Goal: Transaction & Acquisition: Purchase product/service

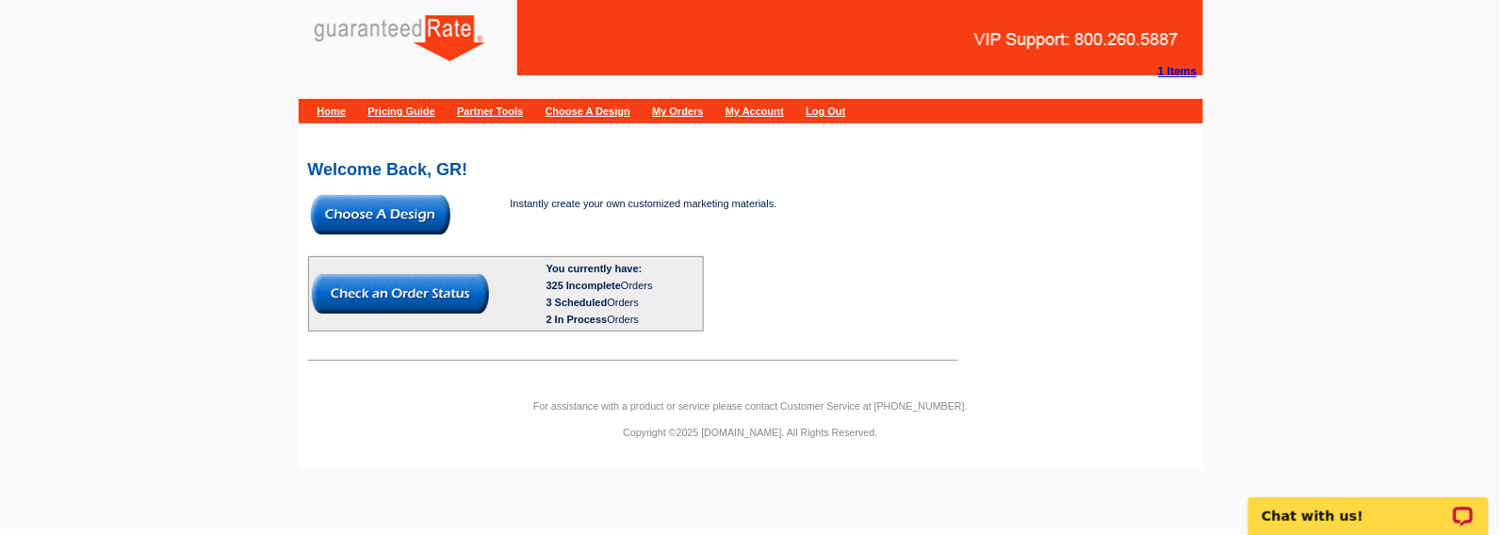
click at [425, 212] on img at bounding box center [380, 215] width 139 height 40
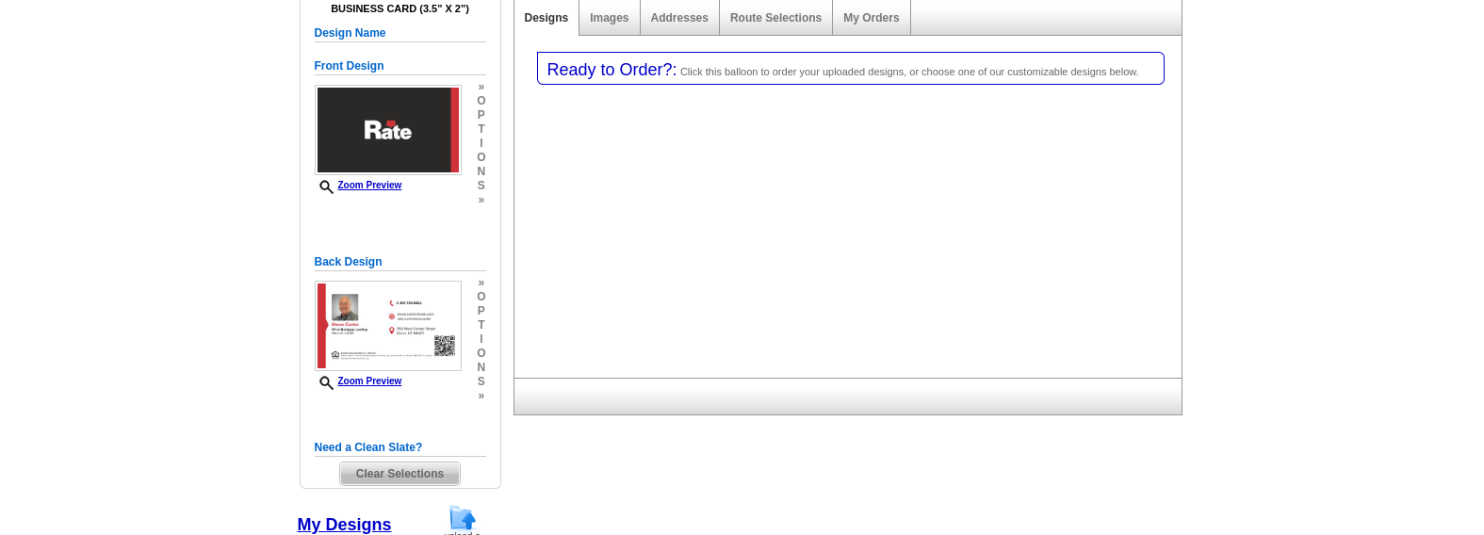
select select "3"
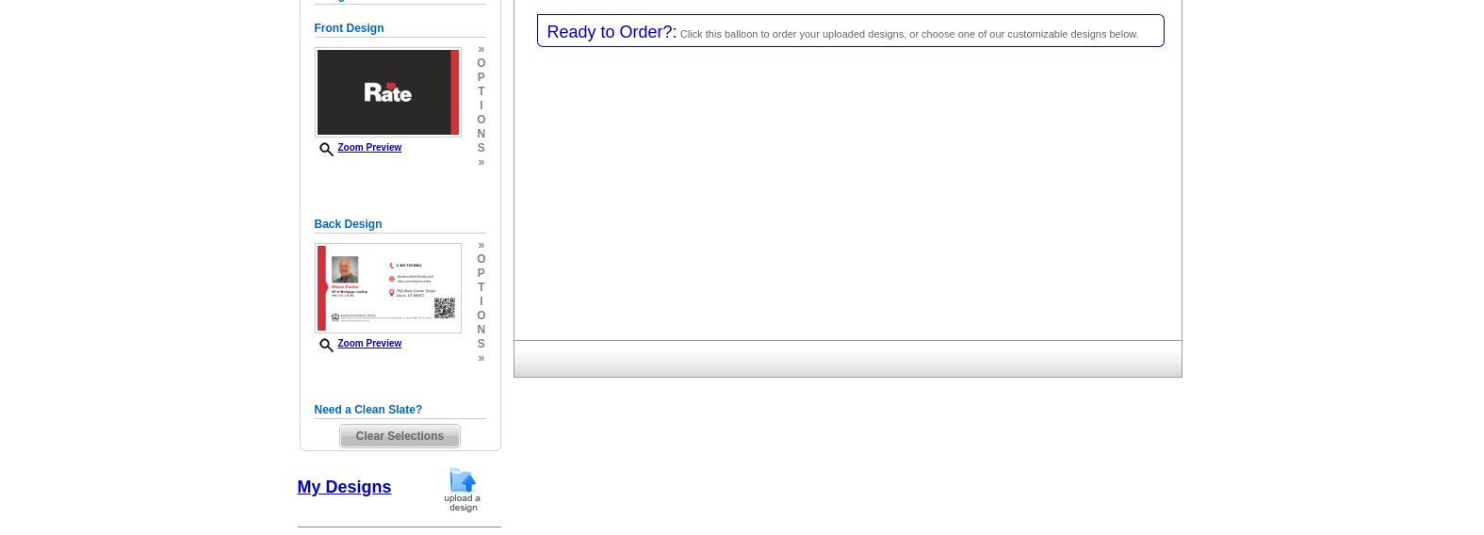
select select "5"
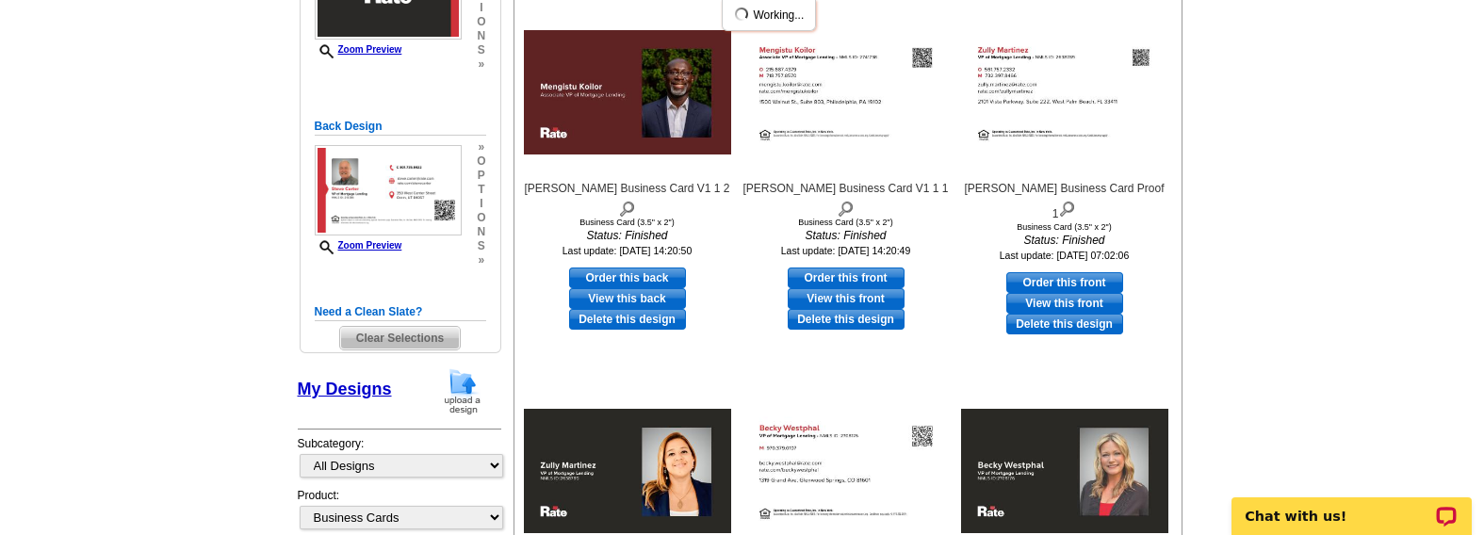
click at [429, 293] on div "Business Card (3.5" x 2") Design Name Front Design Zoom Preview » o p t i o n s…" at bounding box center [401, 108] width 172 height 483
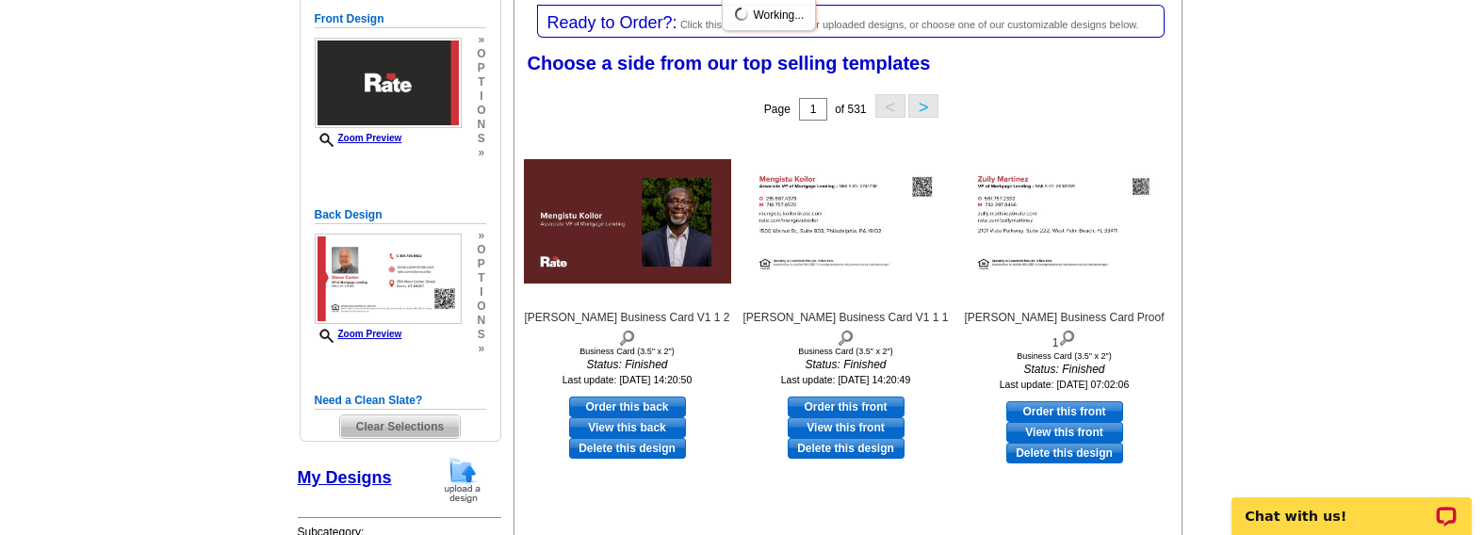
scroll to position [277, 0]
click at [417, 430] on span "Clear Selections" at bounding box center [400, 427] width 120 height 23
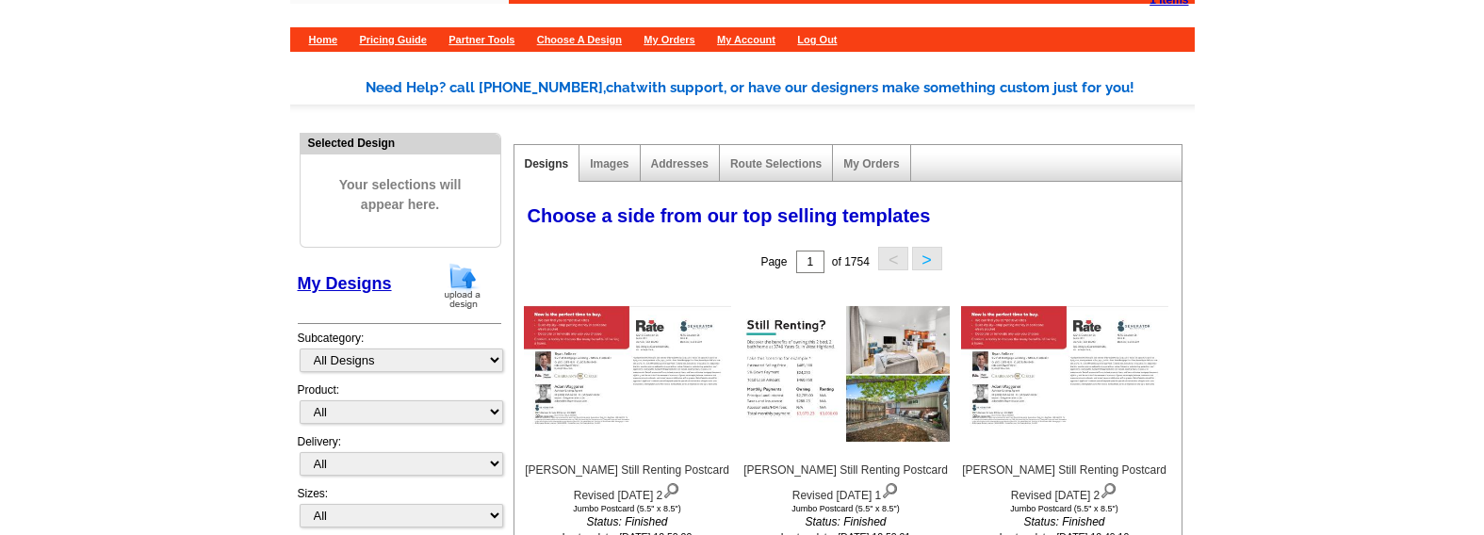
scroll to position [82, 0]
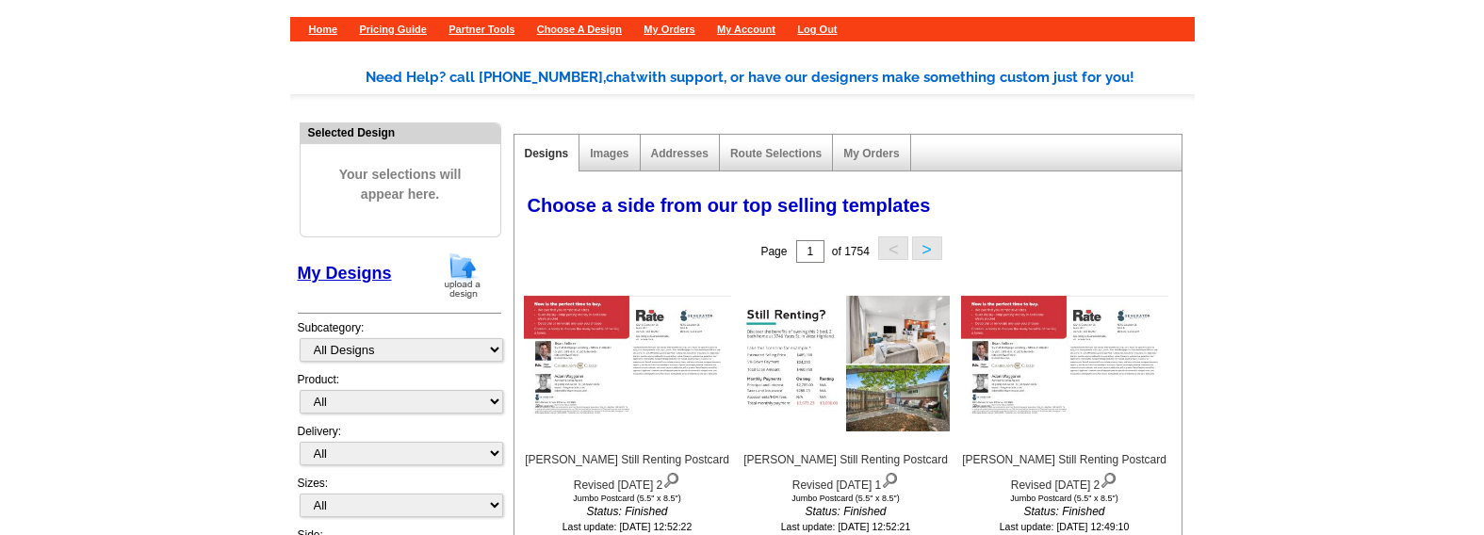
click at [455, 280] on img at bounding box center [462, 276] width 49 height 48
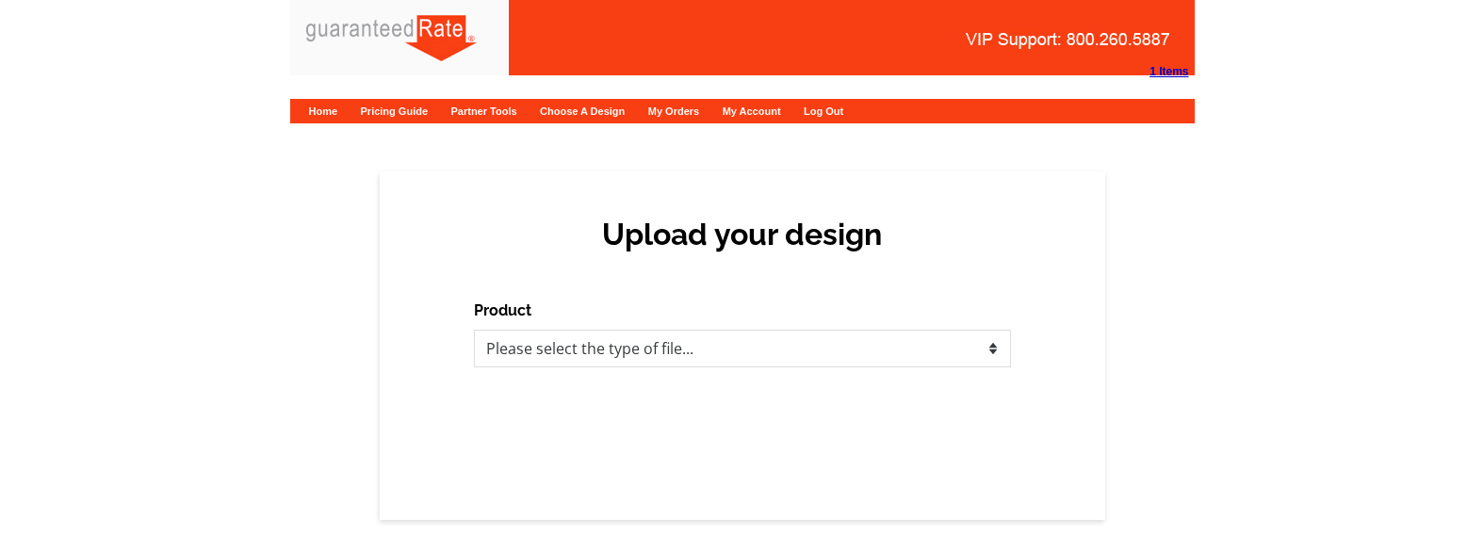
click at [115, 450] on div "Upload your design Product Please select the type of file... Postcards Calendar…" at bounding box center [742, 346] width 1484 height 349
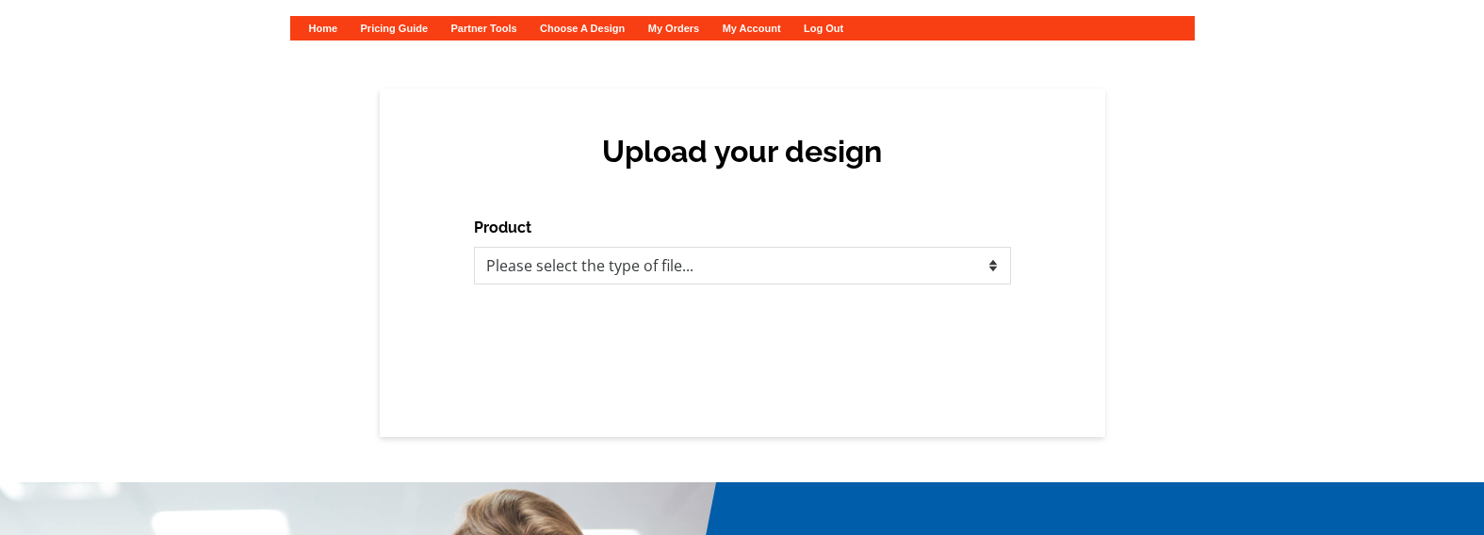
scroll to position [90, 0]
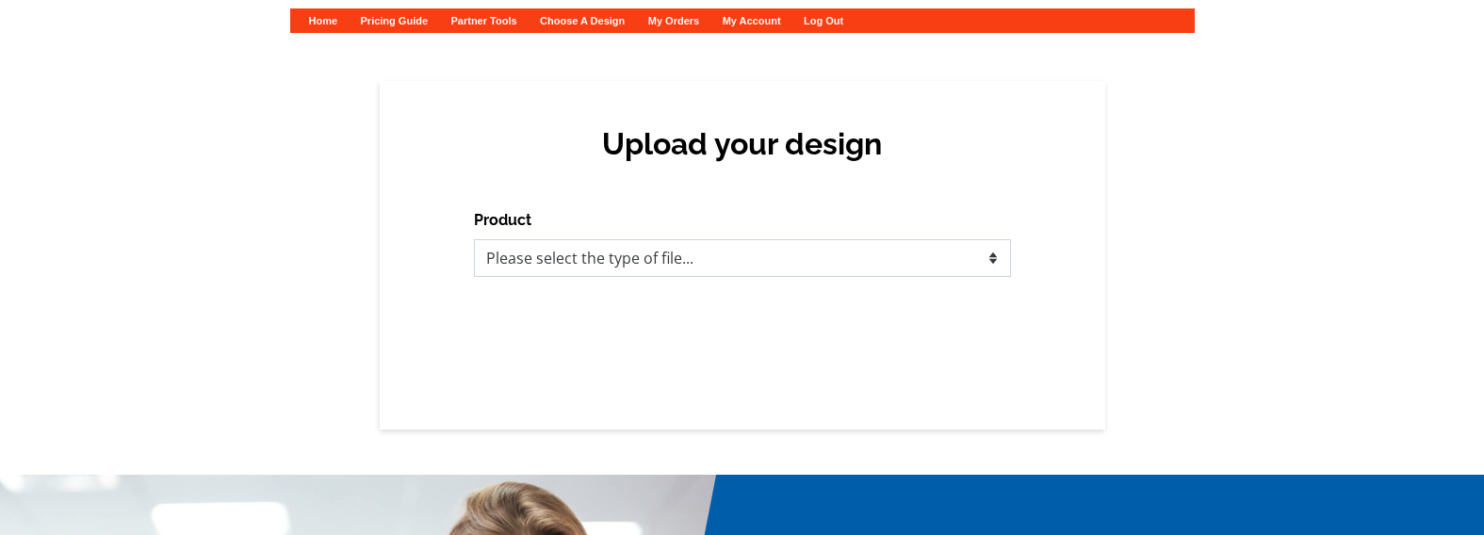
click at [723, 240] on select "Please select the type of file... Postcards Calendars Business Cards Letters an…" at bounding box center [742, 258] width 537 height 38
select select "3"
click at [474, 239] on select "Please select the type of file... Postcards Calendars Business Cards Letters an…" at bounding box center [742, 258] width 537 height 38
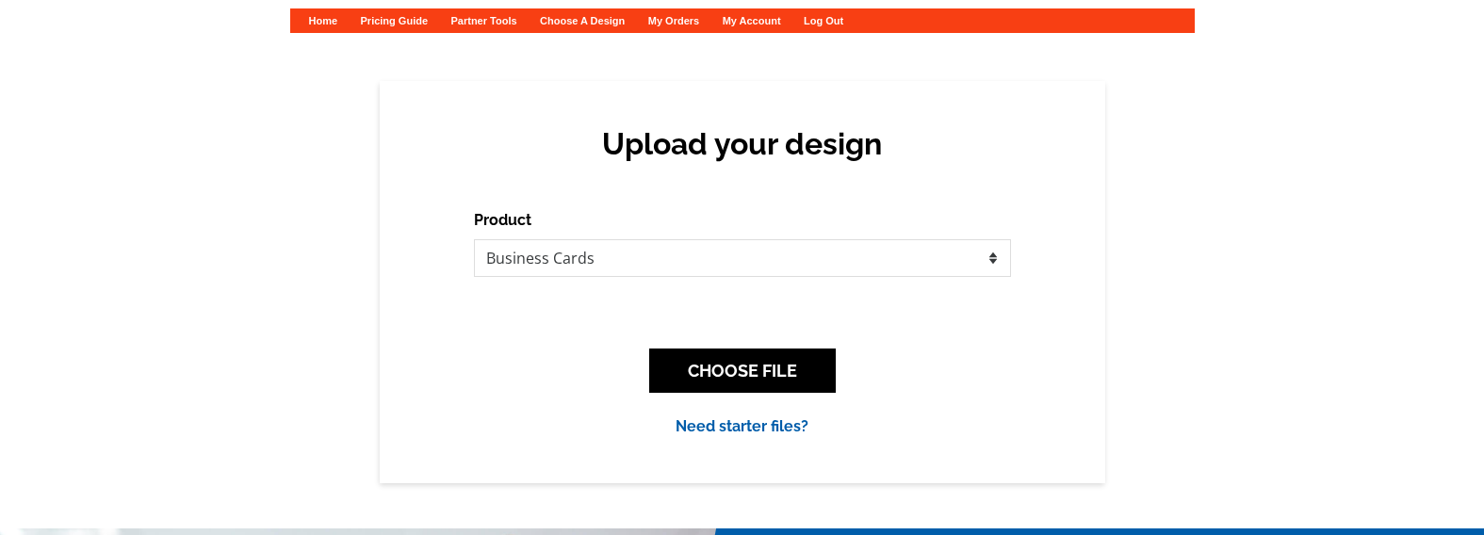
drag, startPoint x: 770, startPoint y: 365, endPoint x: 650, endPoint y: 300, distance: 136.2
click at [650, 300] on div "Product Please select the type of file... Postcards Calendars Business Cards Le…" at bounding box center [742, 323] width 537 height 229
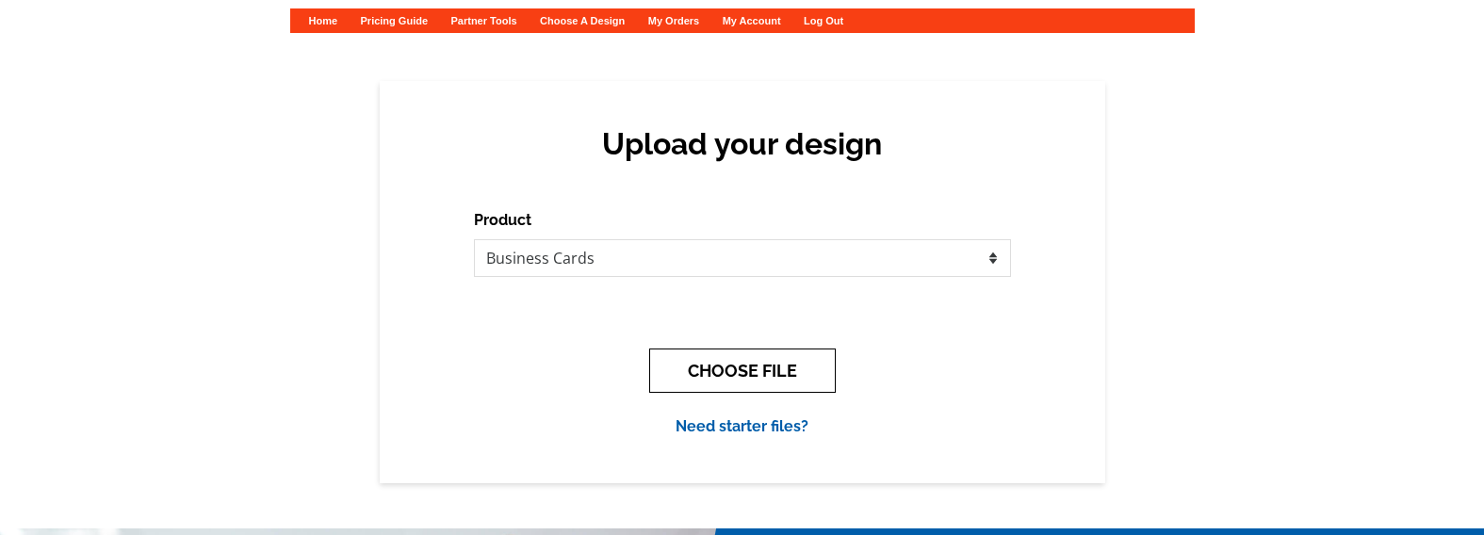
click at [745, 374] on button "CHOOSE FILE" at bounding box center [742, 371] width 187 height 44
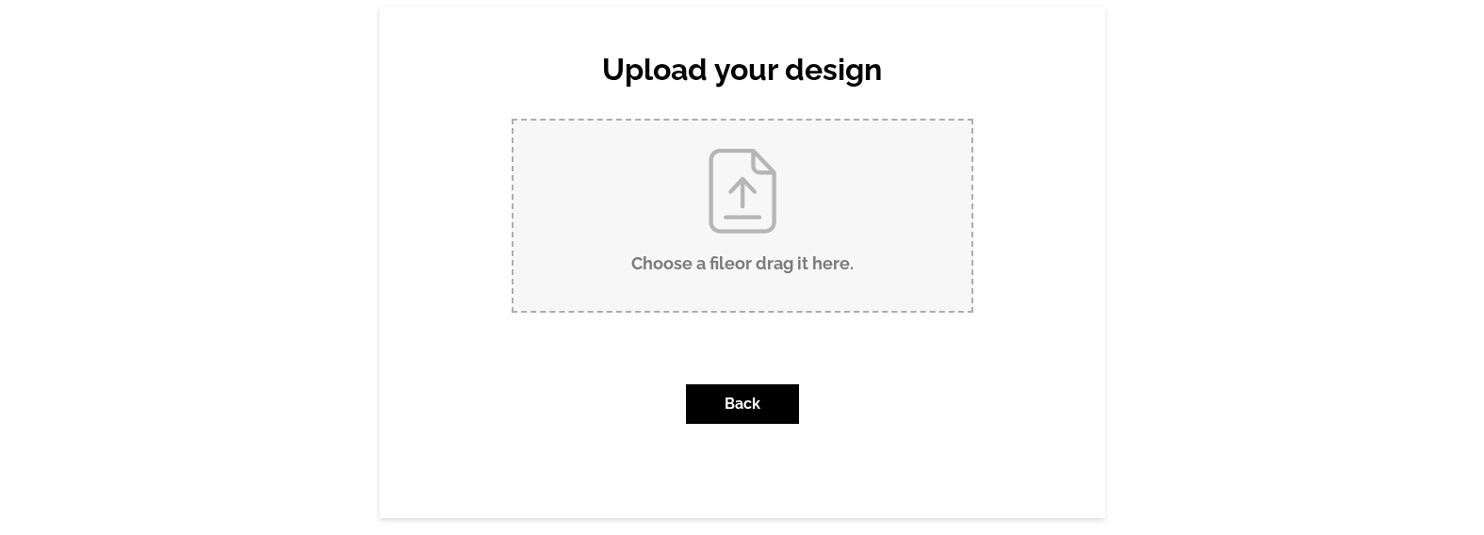
scroll to position [166, 0]
drag, startPoint x: 800, startPoint y: 223, endPoint x: 697, endPoint y: 237, distance: 103.7
drag, startPoint x: 697, startPoint y: 237, endPoint x: 589, endPoint y: 223, distance: 109.3
click at [589, 223] on input "Choose a file or drag it here ." at bounding box center [743, 215] width 458 height 190
type input "C:\fakepath\Mark Howard Business Card.pdf"
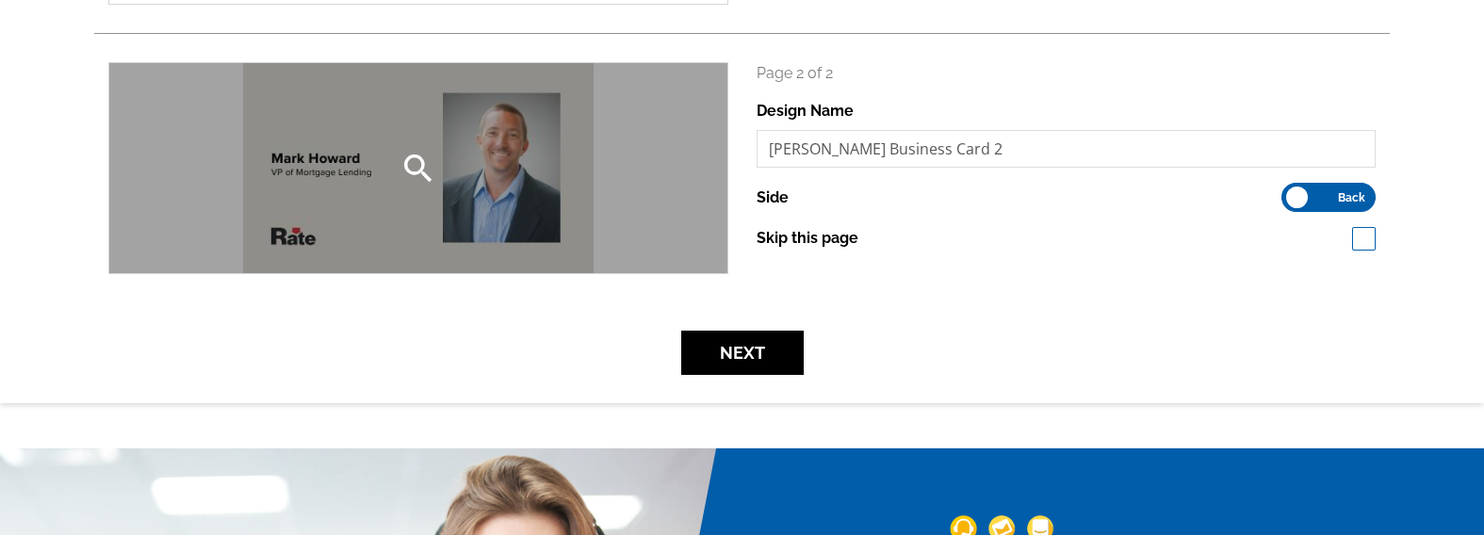
scroll to position [529, 0]
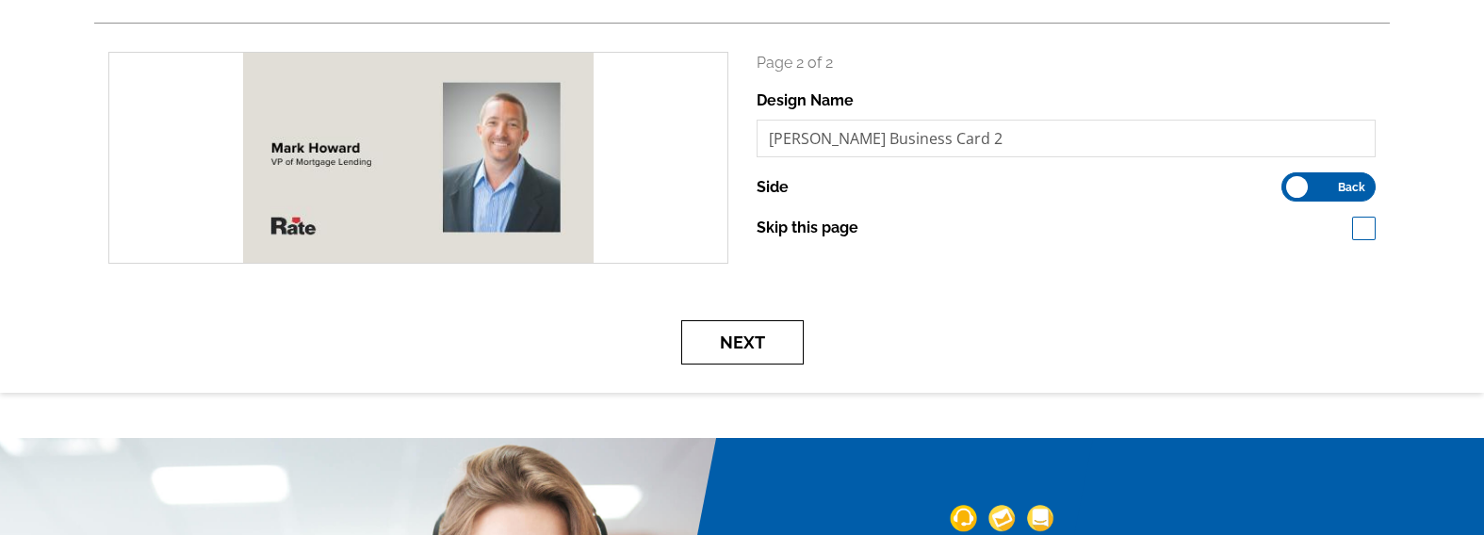
click at [787, 330] on button "Next" at bounding box center [742, 342] width 123 height 44
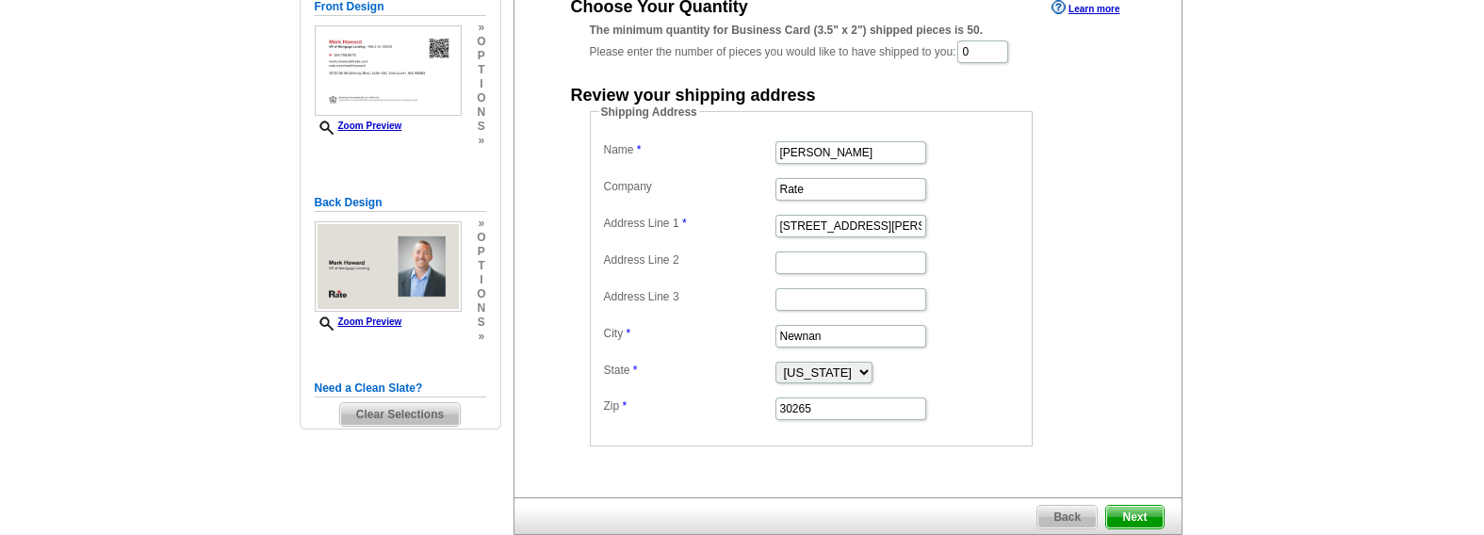
scroll to position [219, 0]
click at [1008, 57] on input "0" at bounding box center [982, 52] width 51 height 23
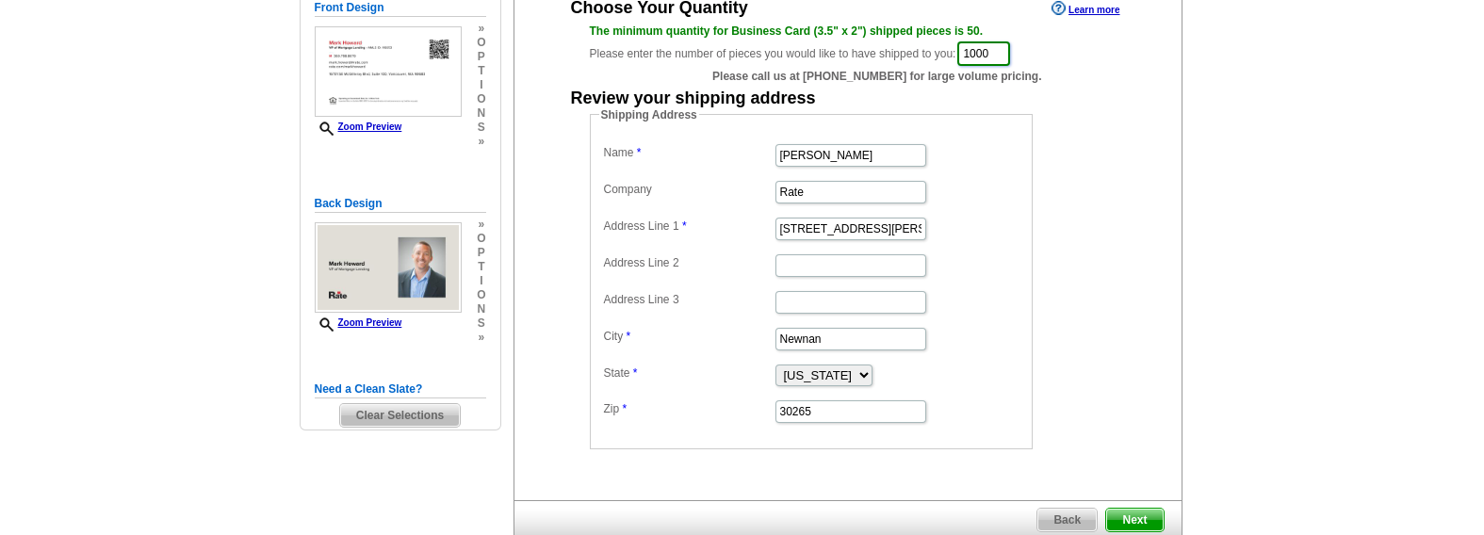
type input "1000"
click at [878, 151] on input "Marisa Jarkezian" at bounding box center [851, 155] width 151 height 23
type input "[PERSON_NAME]"
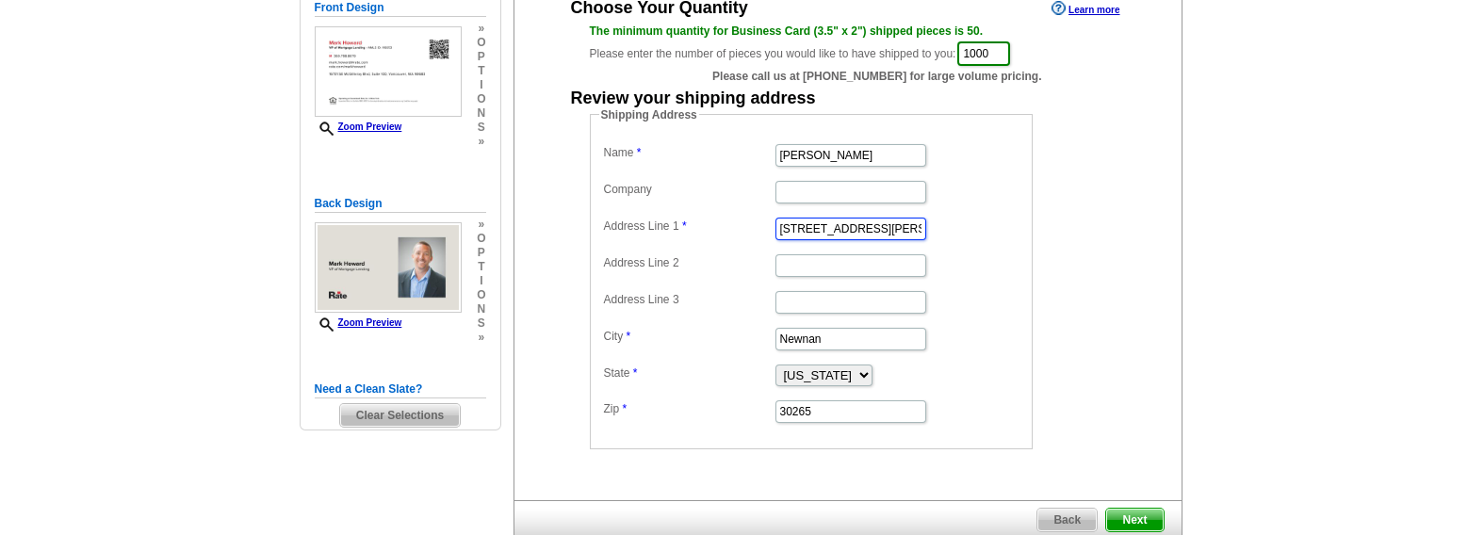
paste input "20915 NE 212th Ave. Battle Ground, WA. 98604"
click at [902, 228] on input "20915 NE 212th Ave. Battle Ground, WA. 98604" at bounding box center [851, 229] width 151 height 23
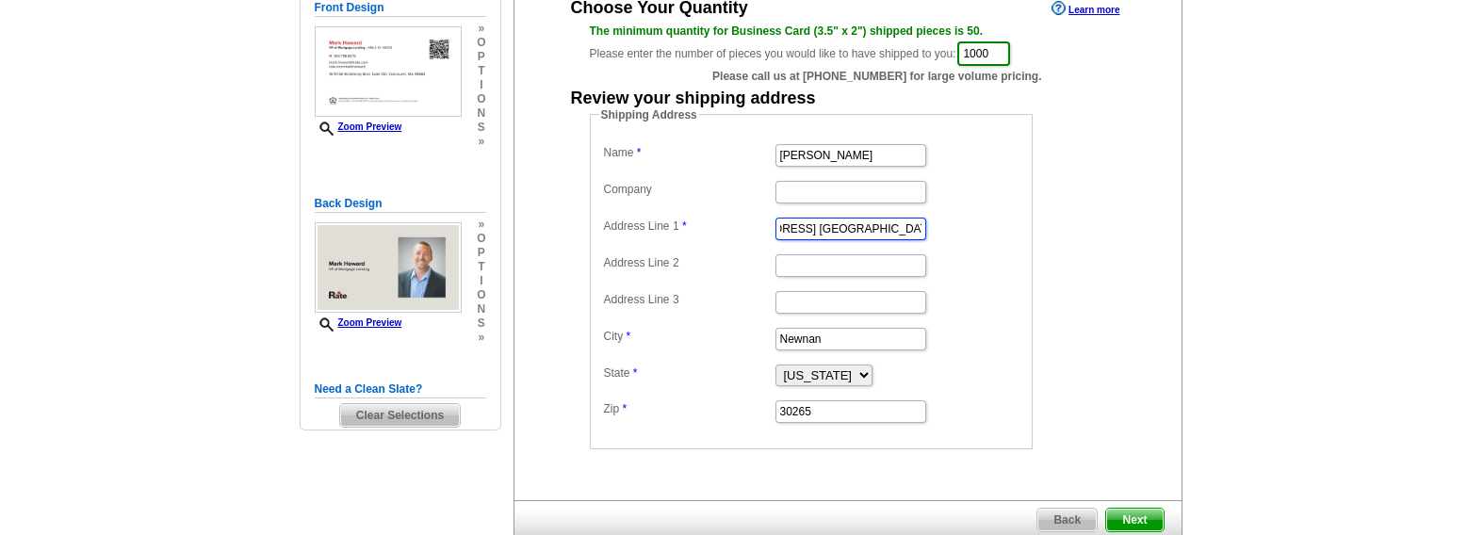
type input "20915 NE 212th Ave. Battle Ground, WA."
click at [837, 401] on input "30265" at bounding box center [851, 412] width 151 height 23
paste input "98604"
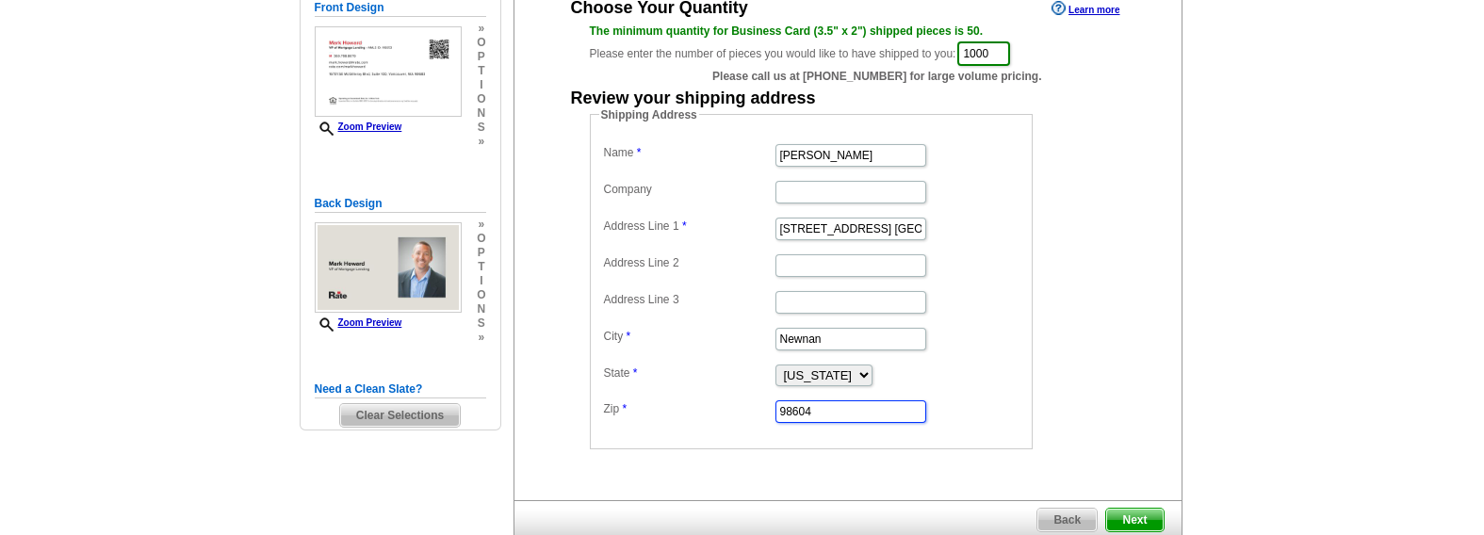
type input "98604"
click at [883, 235] on input "20915 NE 212th Ave. Battle Ground, WA." at bounding box center [851, 229] width 151 height 23
type input "20915 NE 212th Ave. , WA."
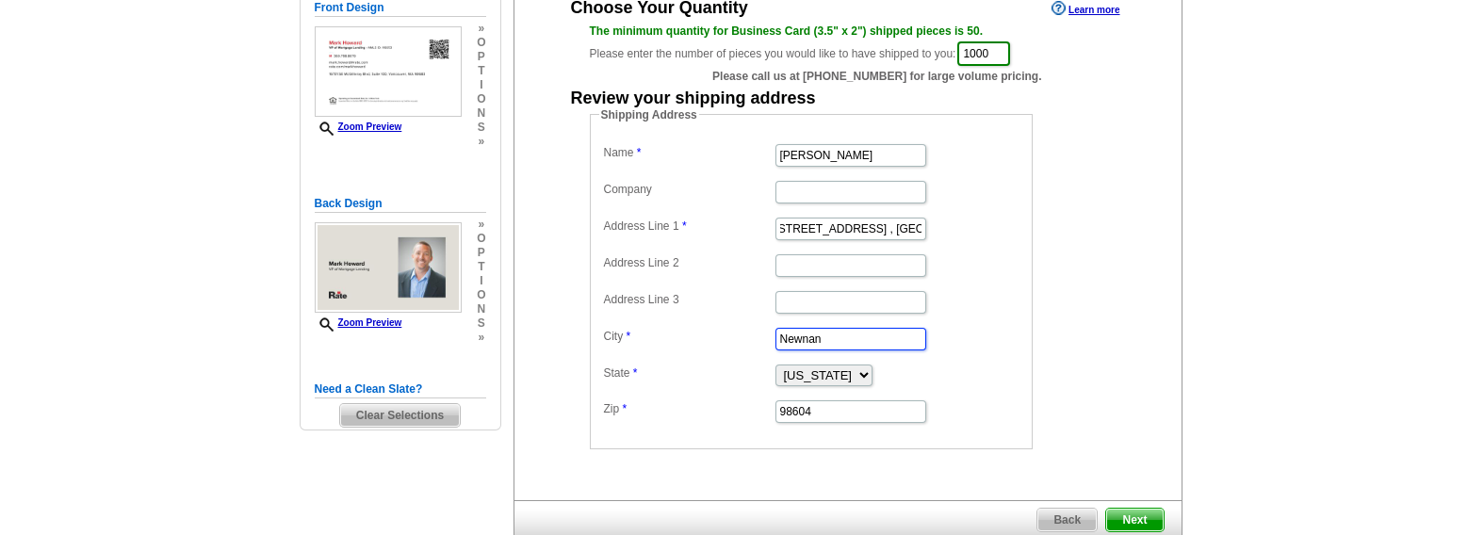
click at [846, 336] on input "Newnan" at bounding box center [851, 339] width 151 height 23
paste input "Battle Ground"
type input "Battle Ground"
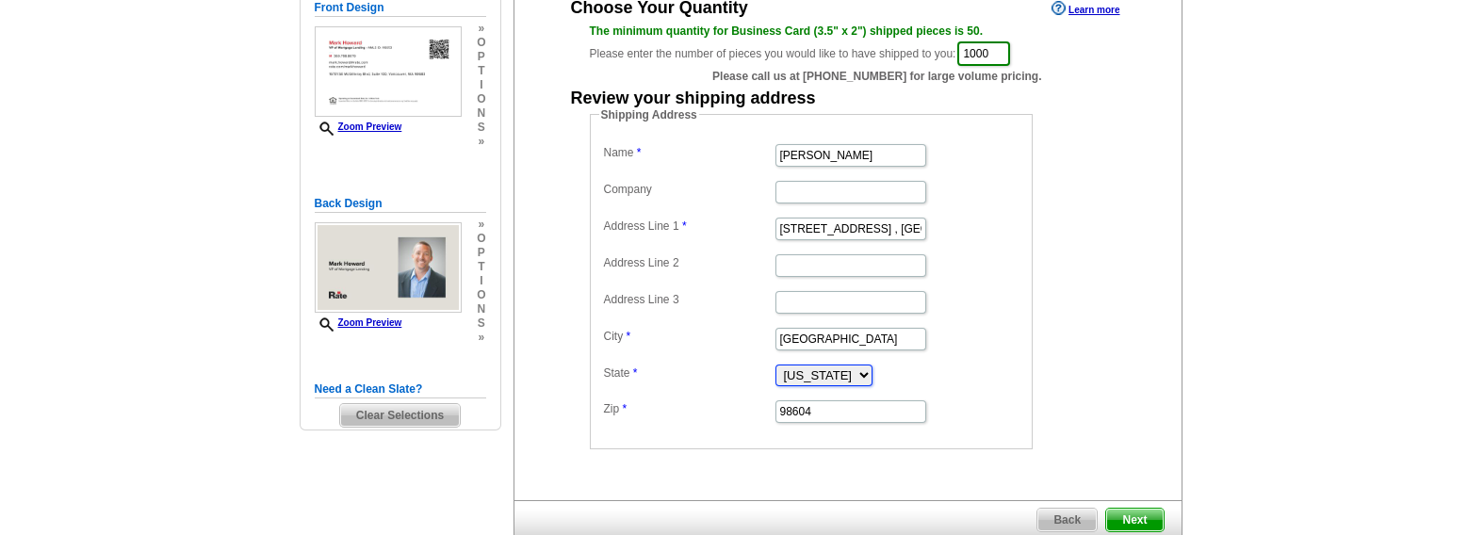
click at [842, 373] on select "Alabama Alaska Arizona Arkansas California Colorado Connecticut District of Col…" at bounding box center [824, 376] width 97 height 22
select select "WA"
click at [776, 365] on select "Alabama Alaska Arizona Arkansas California Colorado Connecticut District of Col…" at bounding box center [824, 376] width 97 height 22
click at [912, 223] on input "20915 NE 212th Ave. , WA." at bounding box center [851, 229] width 151 height 23
type input "20915 NE 212th Ave"
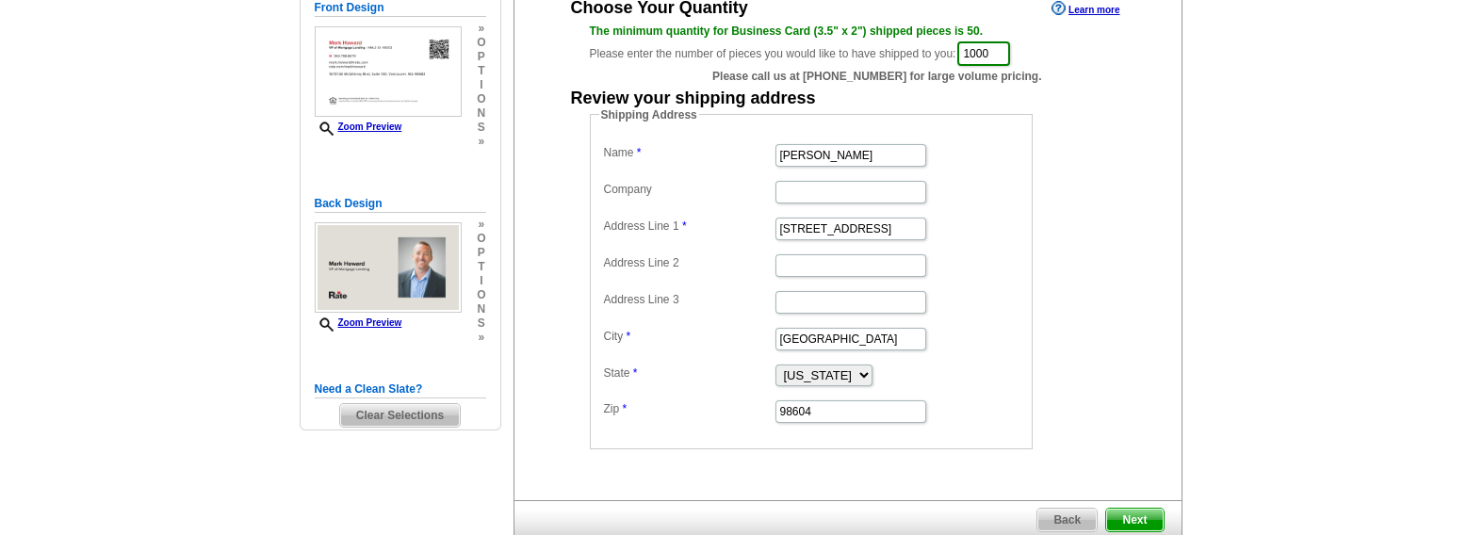
click at [1086, 389] on dd "Shipping Address Name Mark Howard Company Address Line 1 20915 NE 212th Ave Add…" at bounding box center [840, 277] width 501 height 343
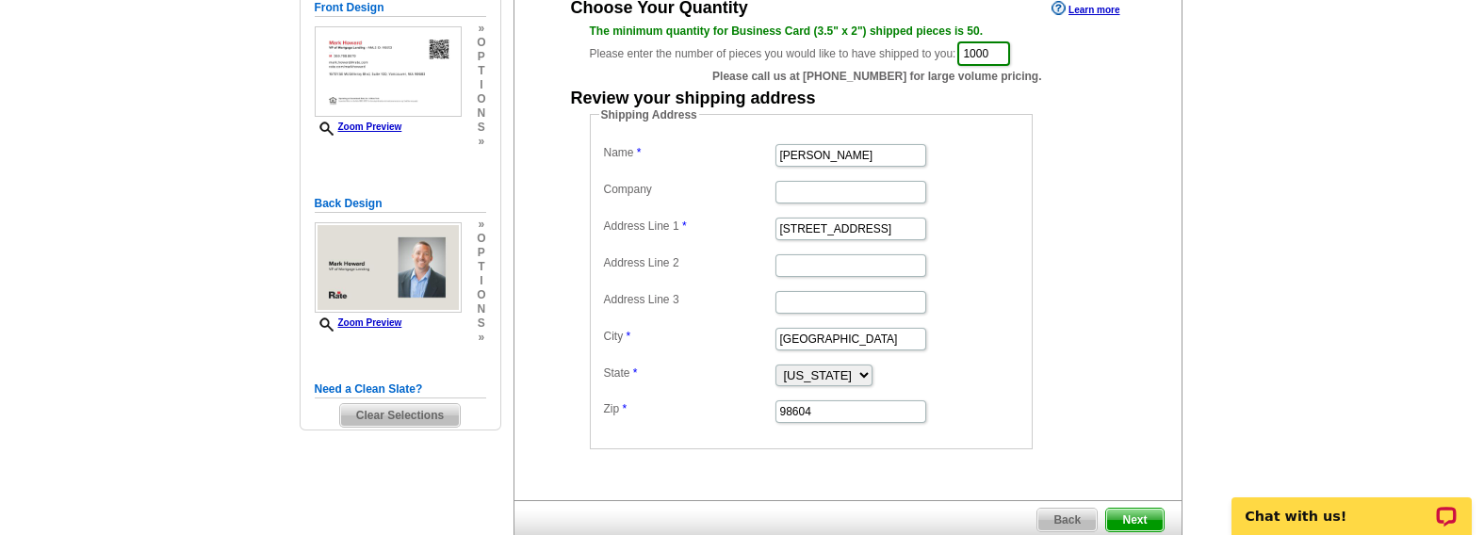
click at [1132, 509] on span "Next" at bounding box center [1134, 520] width 57 height 23
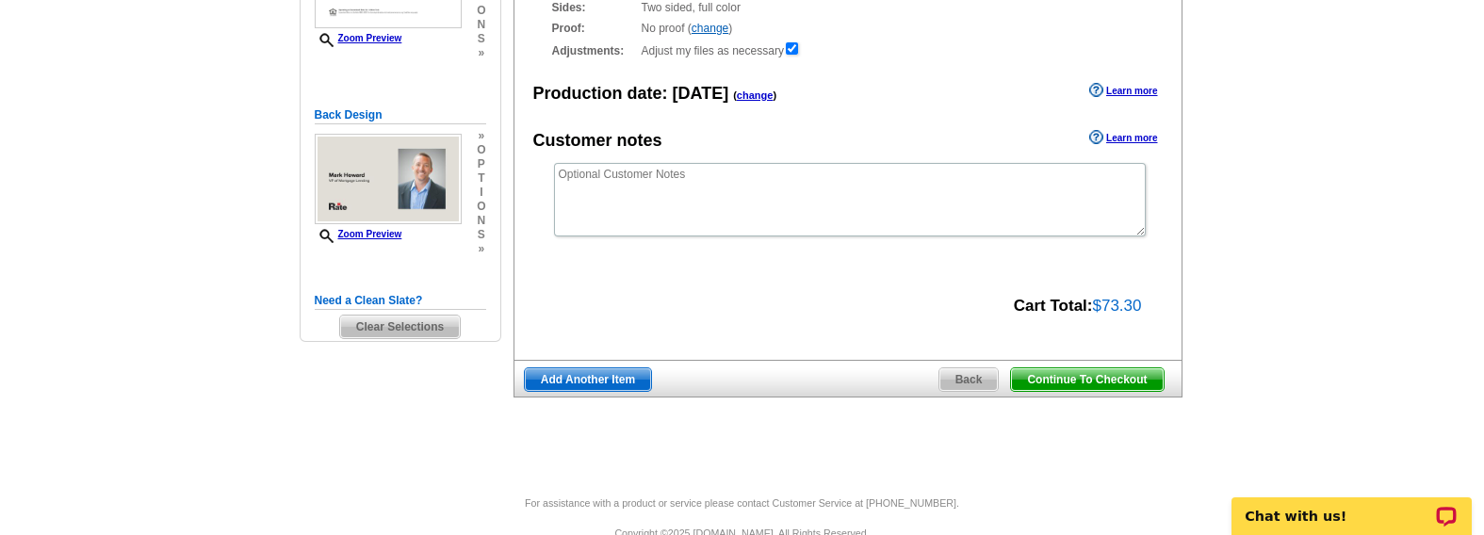
scroll to position [312, 0]
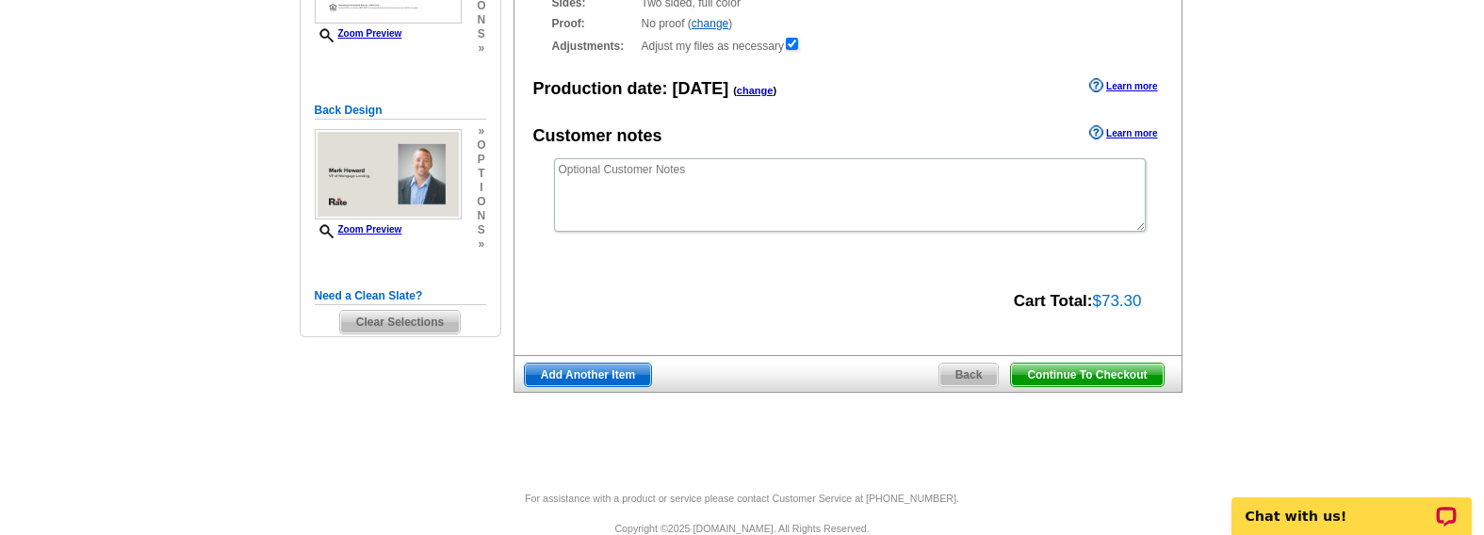
click at [1057, 369] on span "Continue To Checkout" at bounding box center [1087, 375] width 152 height 23
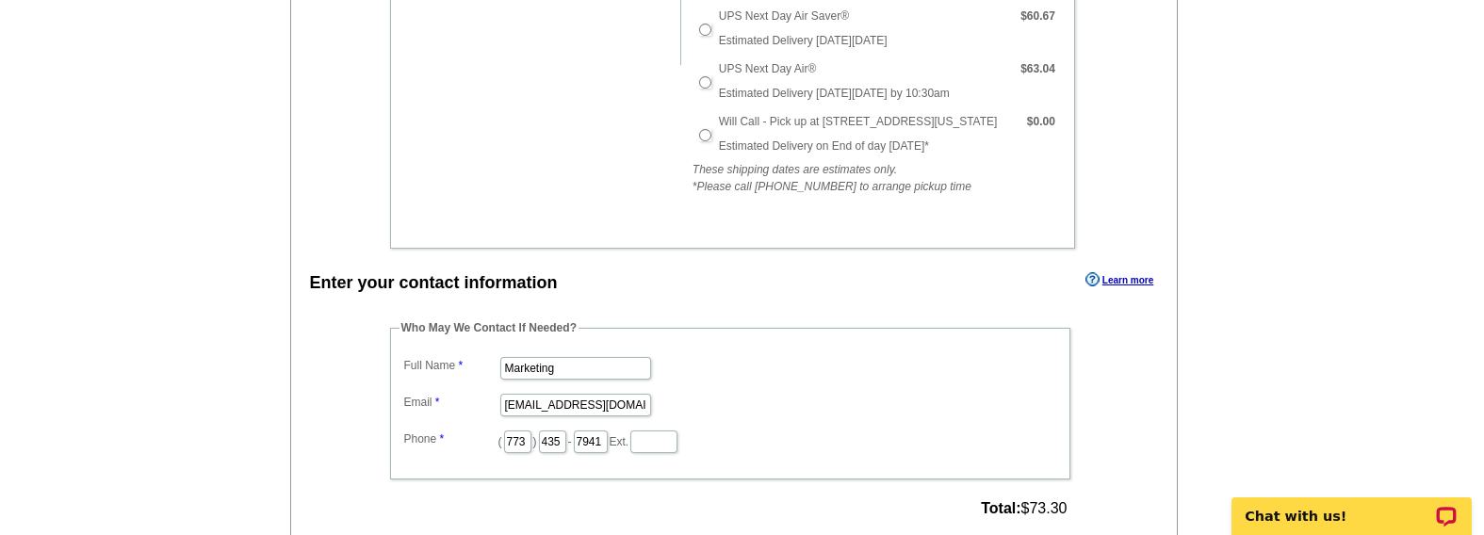
scroll to position [716, 0]
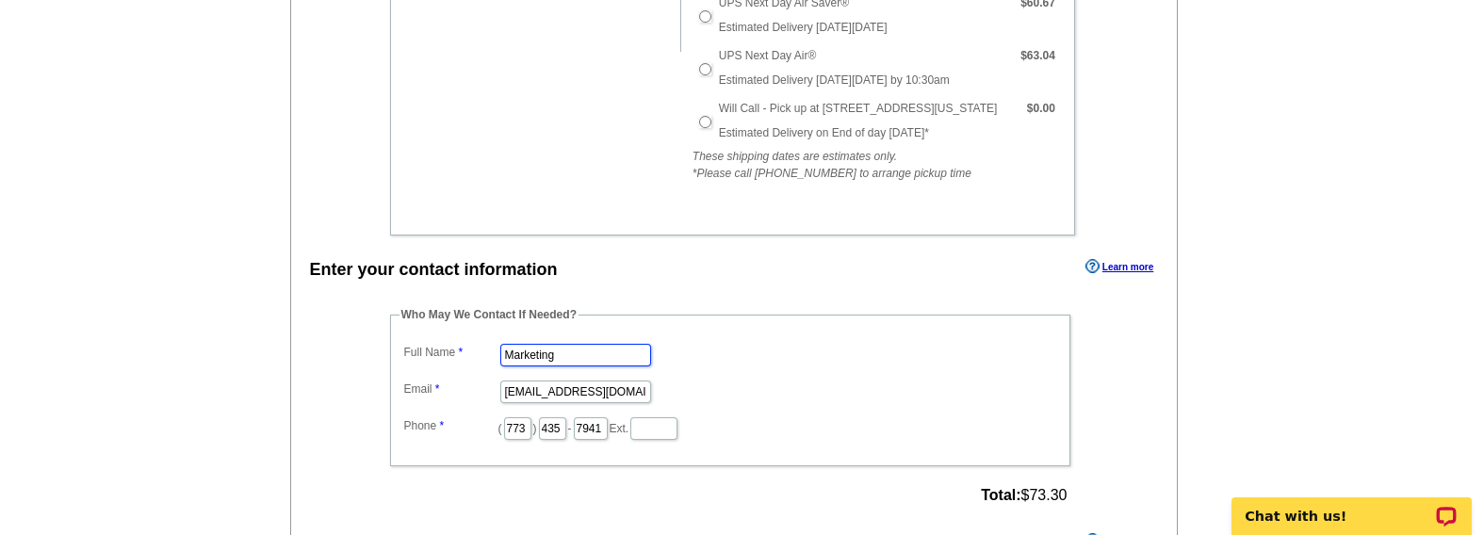
click at [581, 344] on input "Marketing" at bounding box center [575, 355] width 151 height 23
type input "[PERSON_NAME]"
click at [589, 381] on input "marketing@guaranteedrate.com" at bounding box center [575, 392] width 151 height 23
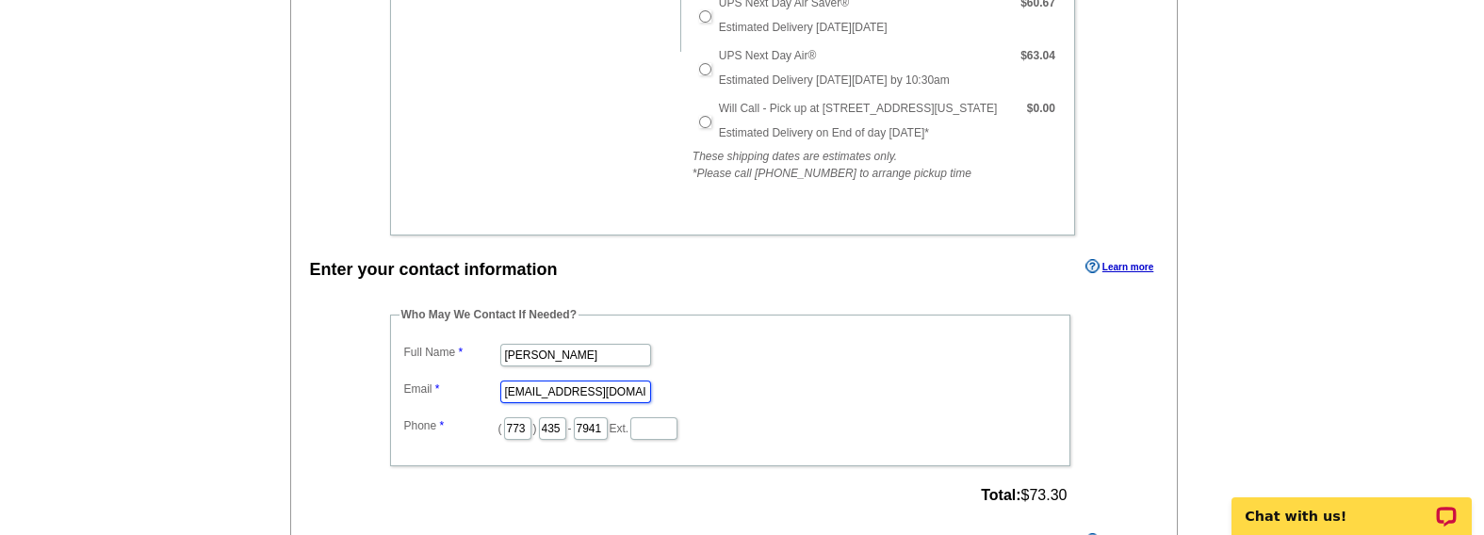
click at [589, 381] on input "marketing@guaranteedrate.com" at bounding box center [575, 392] width 151 height 23
type input "maddie.scheele@rate.com"
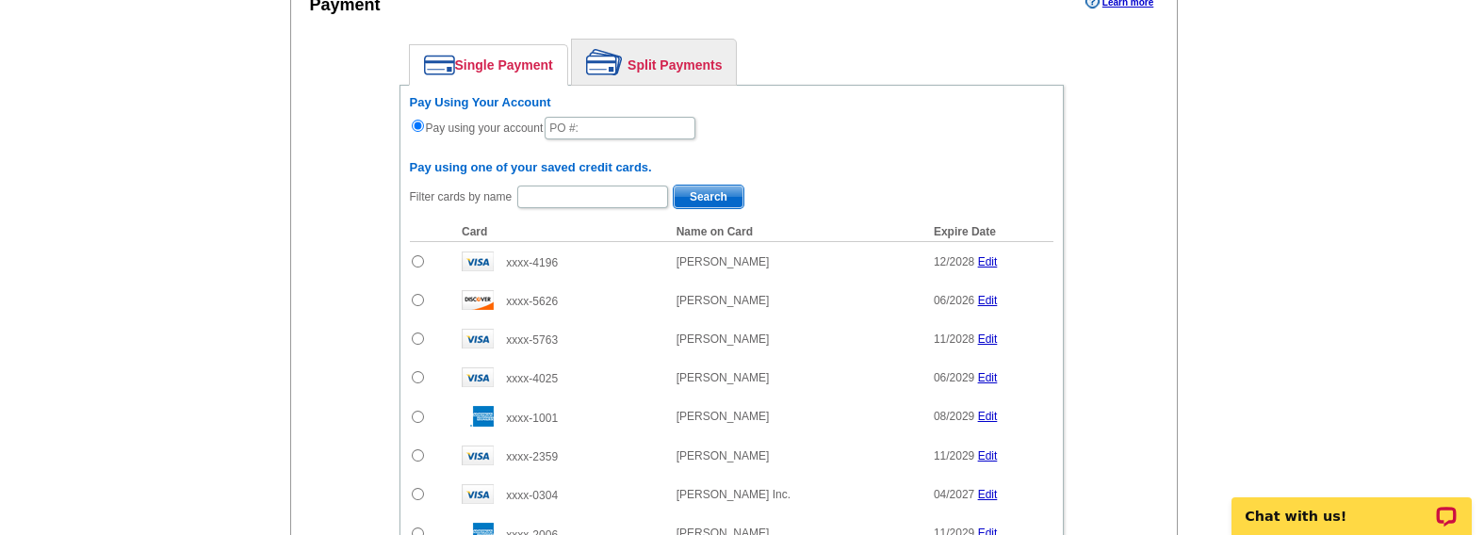
scroll to position [1258, 0]
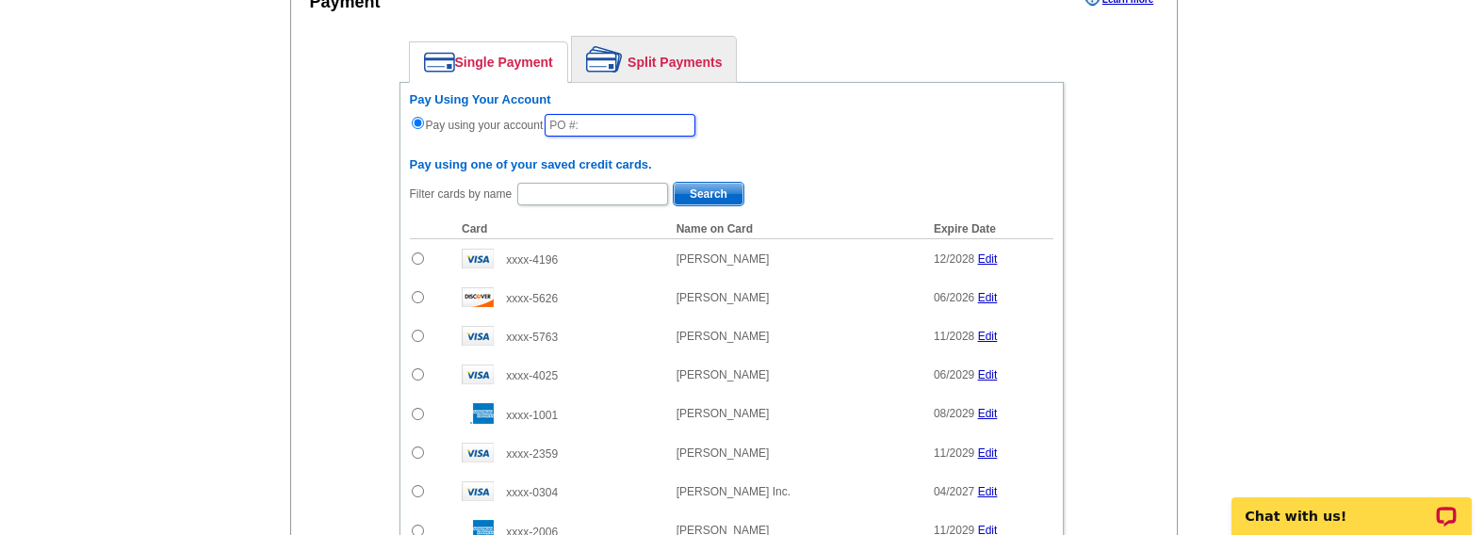
click at [631, 114] on input "text" at bounding box center [620, 125] width 151 height 23
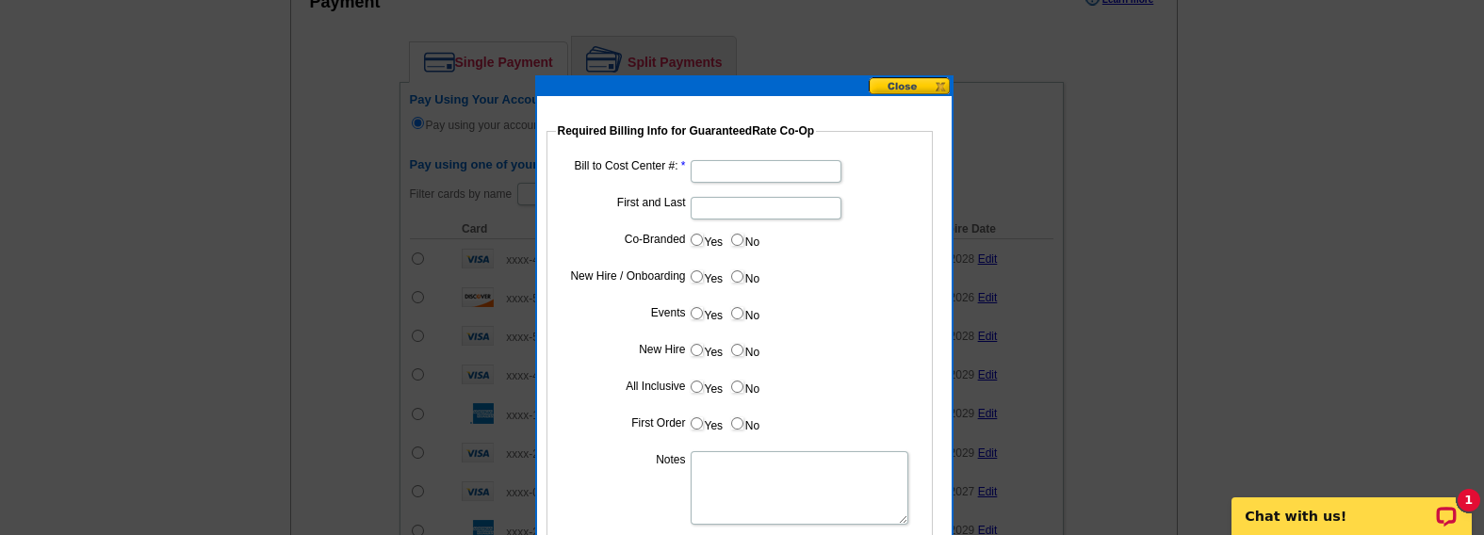
type input "91625_1045_ms"
click at [775, 165] on input "Bill to Cost Center #:" at bounding box center [766, 171] width 151 height 23
type input "1048"
click at [798, 204] on input "First and Last" at bounding box center [766, 208] width 151 height 23
type input "Mark Howard"
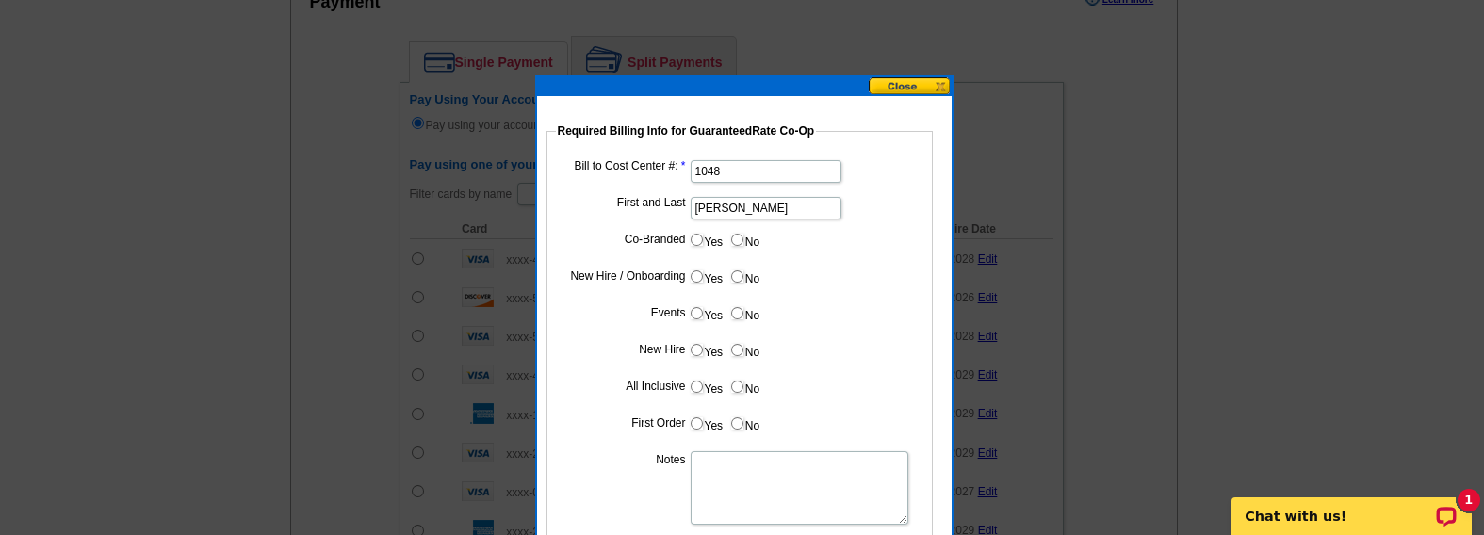
click at [735, 239] on input "No" at bounding box center [737, 240] width 12 height 12
radio input "true"
click at [696, 277] on input "Yes" at bounding box center [697, 276] width 12 height 12
radio input "true"
click at [751, 313] on label "No" at bounding box center [744, 314] width 30 height 22
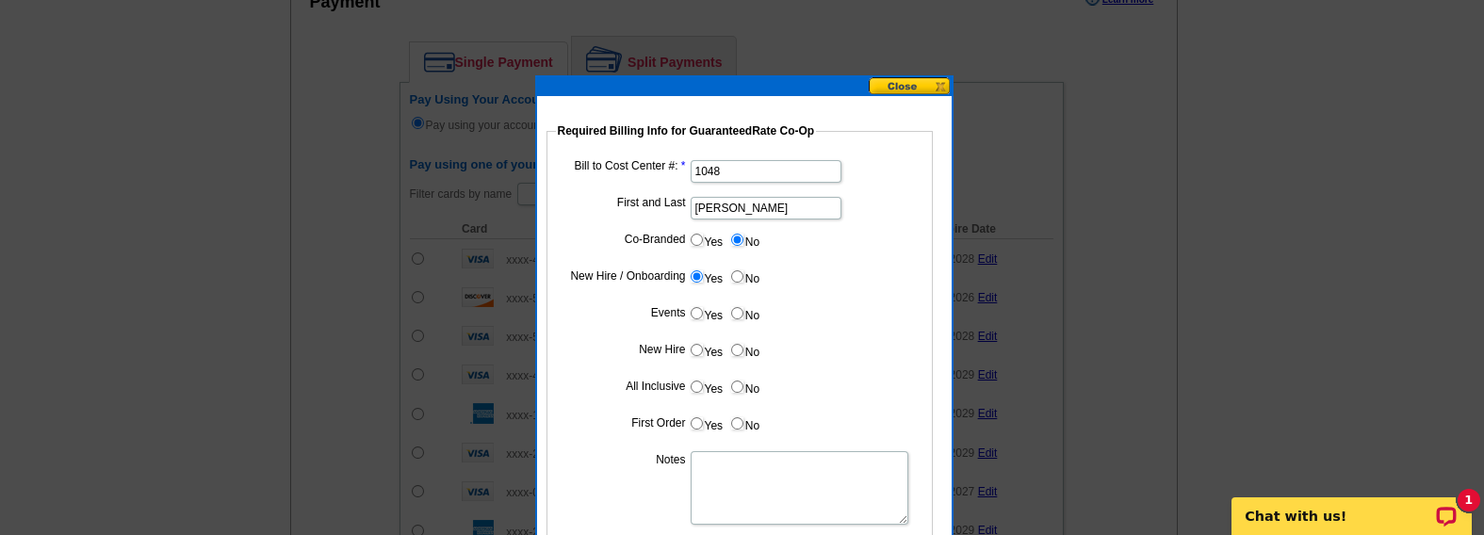
click at [744, 313] on input "No" at bounding box center [737, 313] width 12 height 12
radio input "true"
click at [699, 348] on input "Yes" at bounding box center [697, 350] width 12 height 12
radio input "true"
click at [754, 389] on label "No" at bounding box center [744, 387] width 30 height 22
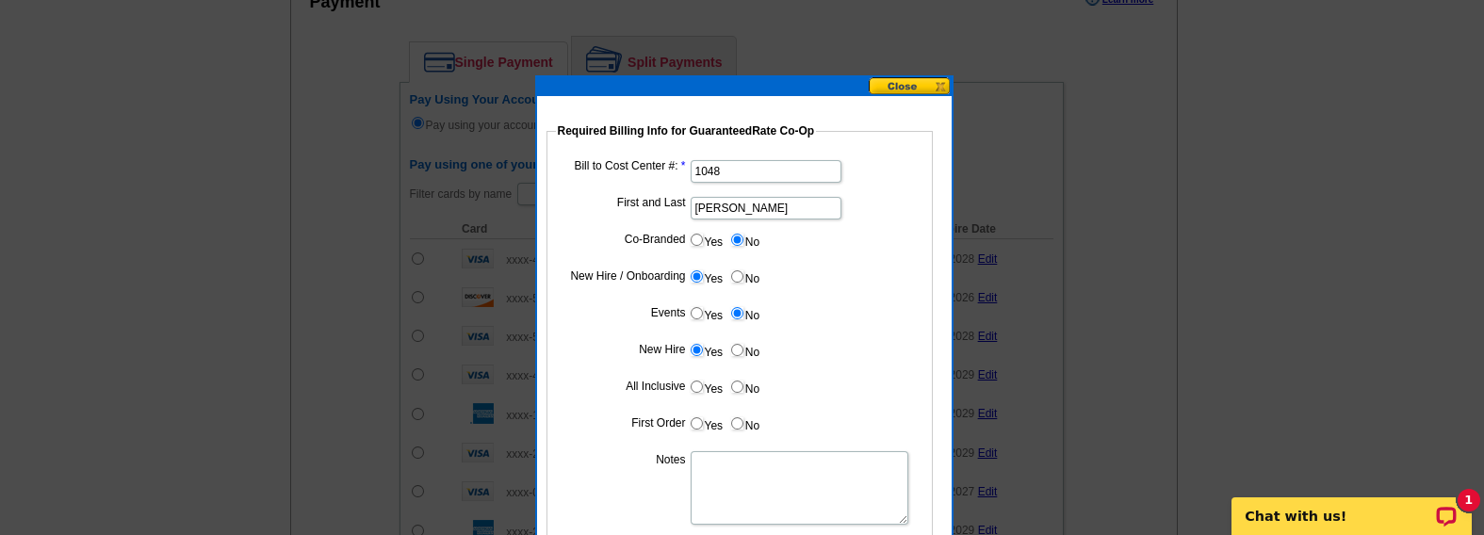
click at [744, 389] on input "No" at bounding box center [737, 387] width 12 height 12
radio input "true"
click at [700, 415] on label "Yes" at bounding box center [706, 424] width 35 height 22
click at [700, 417] on input "Yes" at bounding box center [697, 423] width 12 height 12
radio input "true"
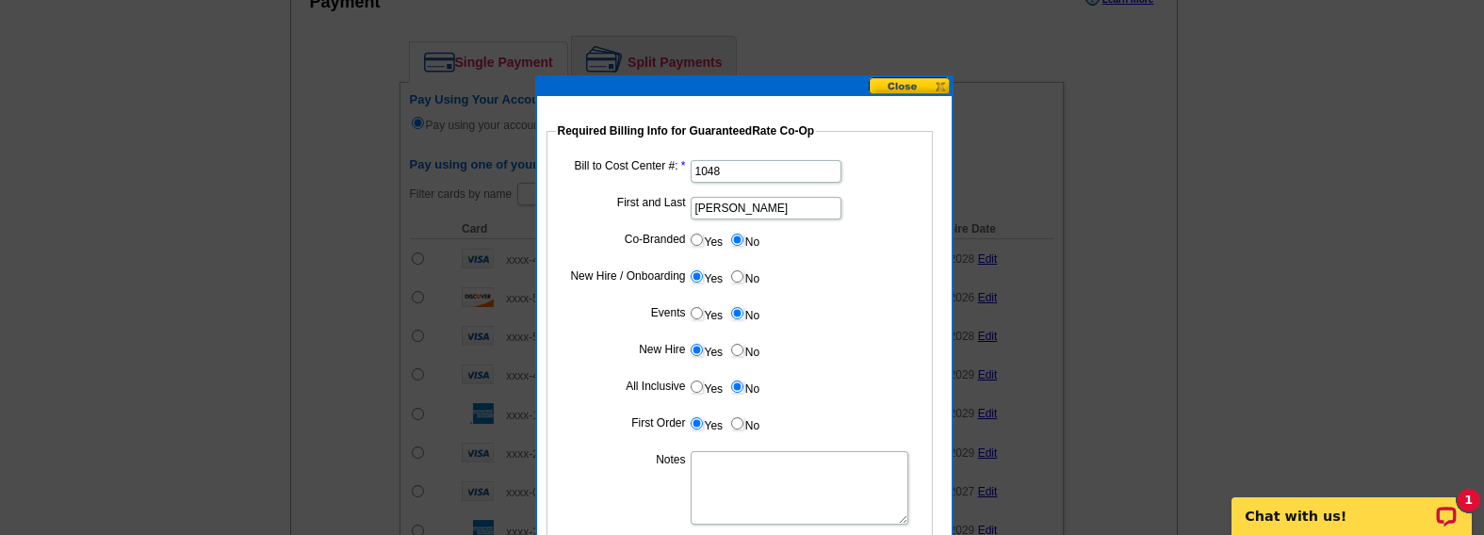
click at [721, 456] on textarea "Notes" at bounding box center [800, 488] width 218 height 74
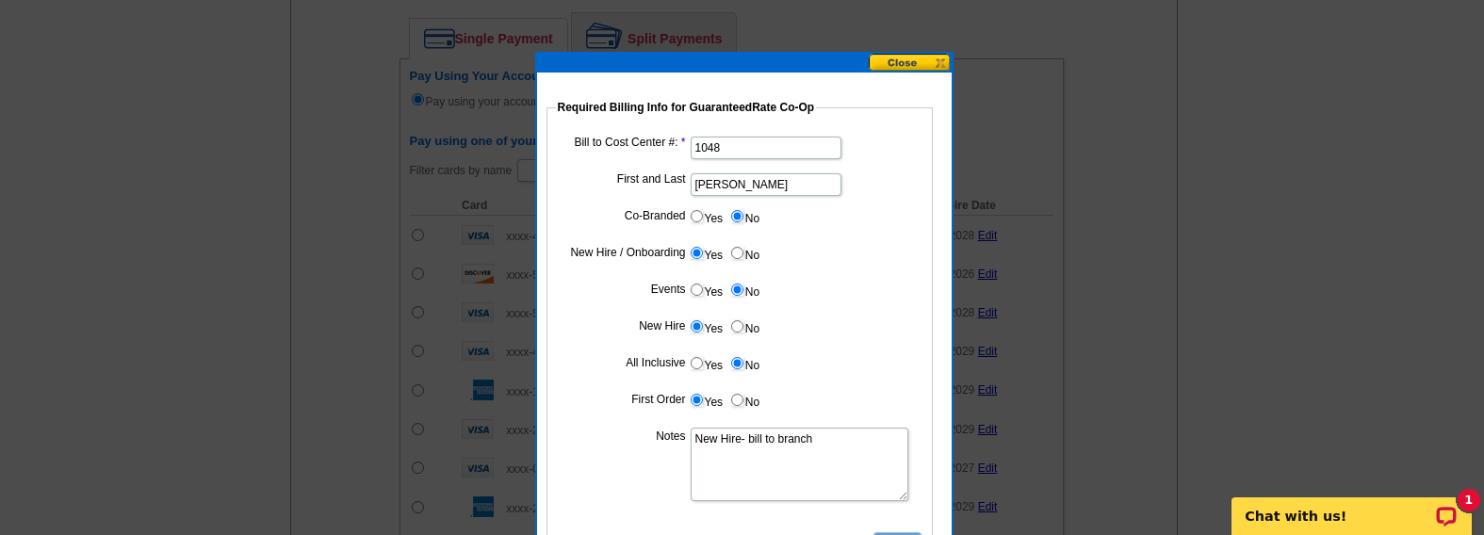
scroll to position [1349, 0]
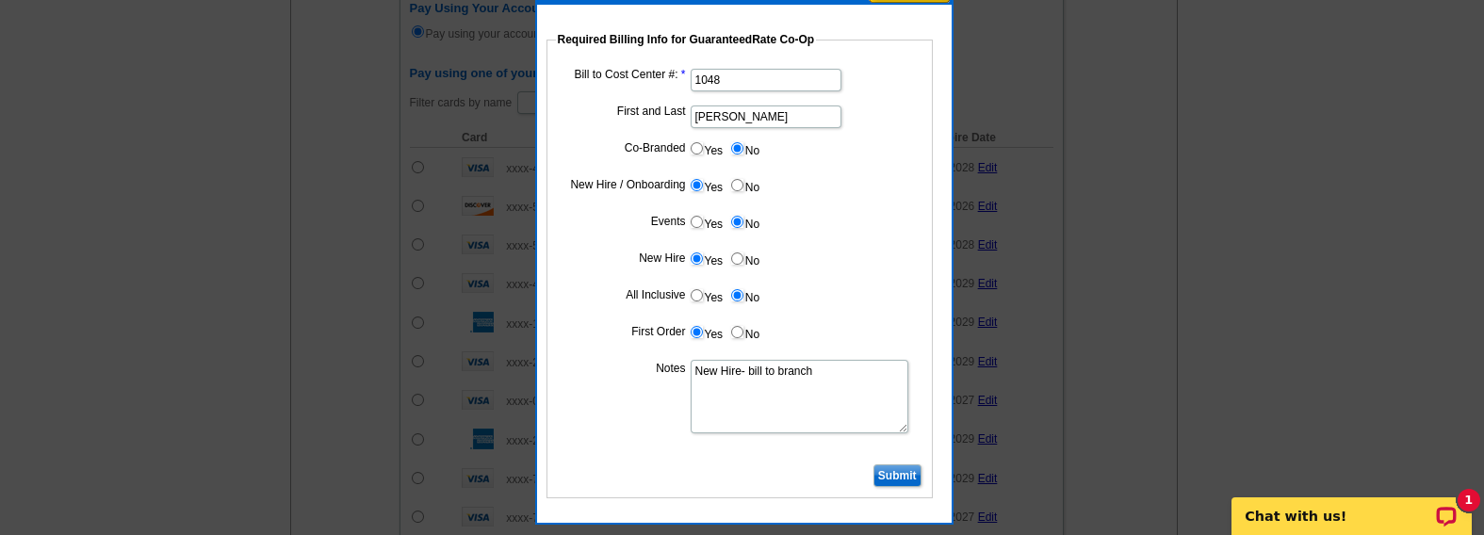
type textarea "New Hire- bill to branch"
click at [900, 466] on input "Submit" at bounding box center [898, 476] width 48 height 23
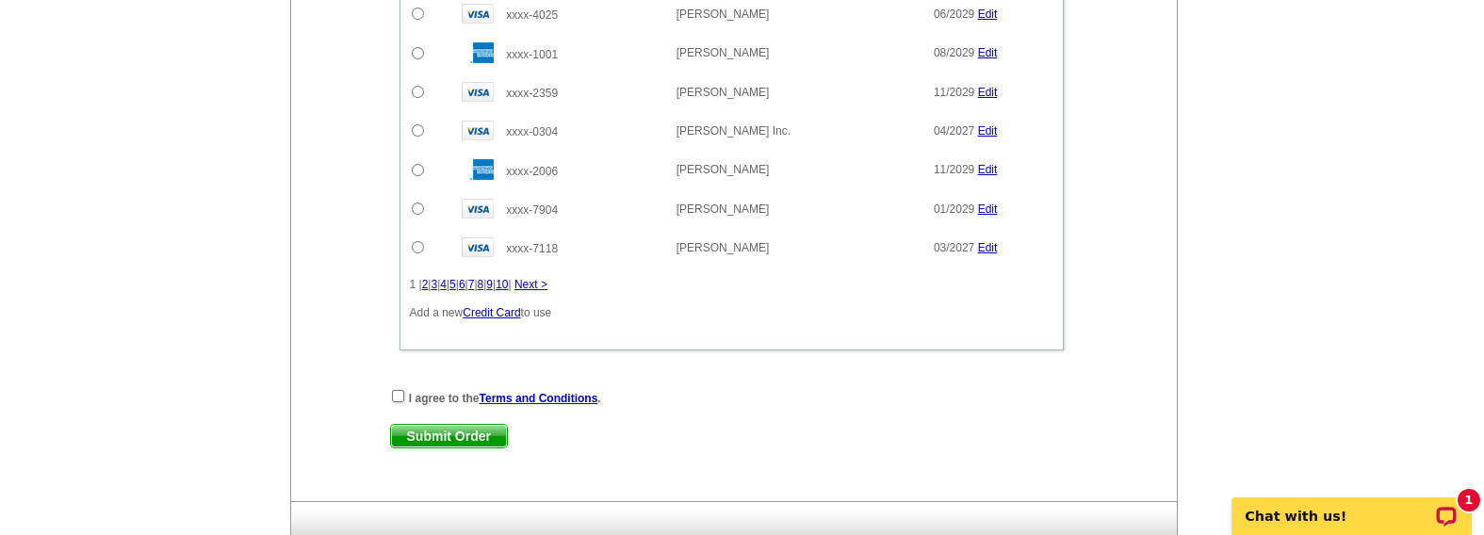
scroll to position [1620, 0]
click at [405, 387] on div "I agree to the Terms and Conditions ." at bounding box center [731, 396] width 683 height 19
click at [397, 389] on input "checkbox" at bounding box center [398, 395] width 12 height 12
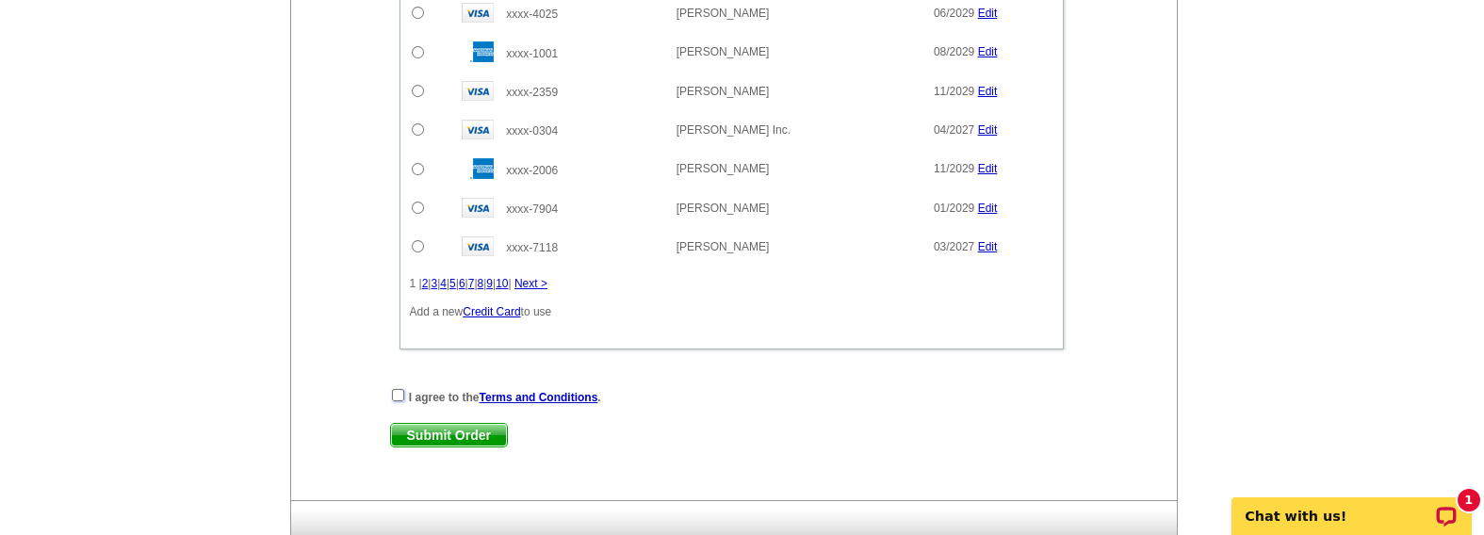
checkbox input "true"
click at [466, 424] on span "Submit Order" at bounding box center [449, 435] width 116 height 23
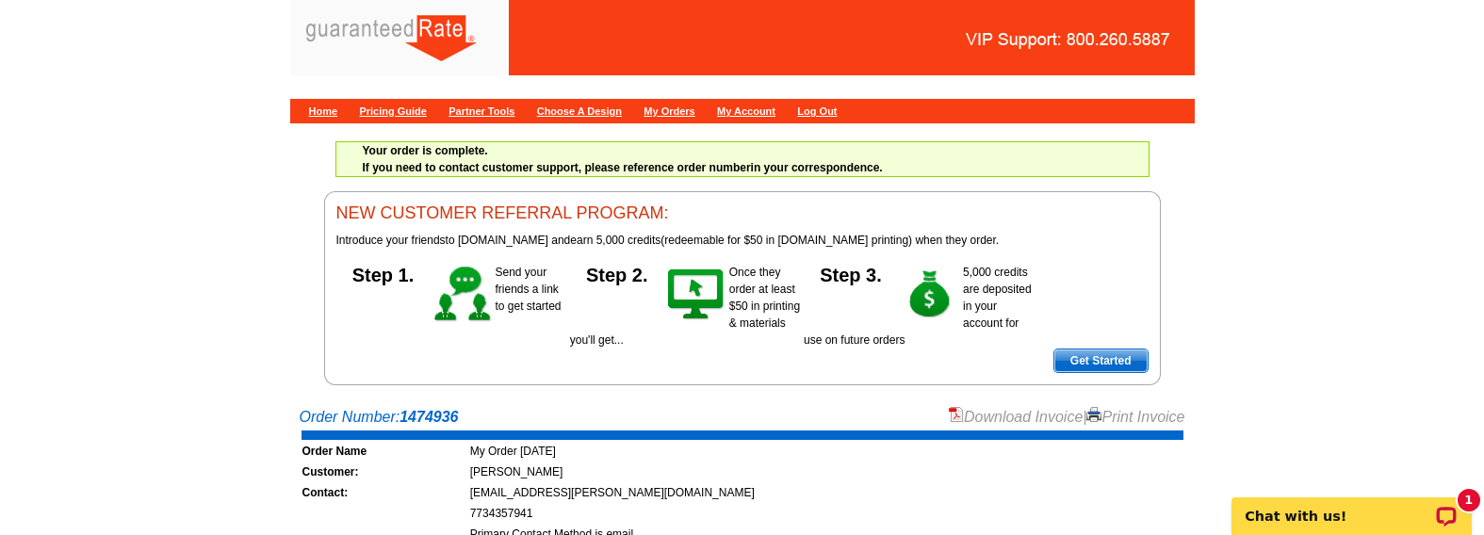
click at [966, 422] on link "Download Invoice" at bounding box center [1016, 417] width 134 height 16
